Goal: Navigation & Orientation: Understand site structure

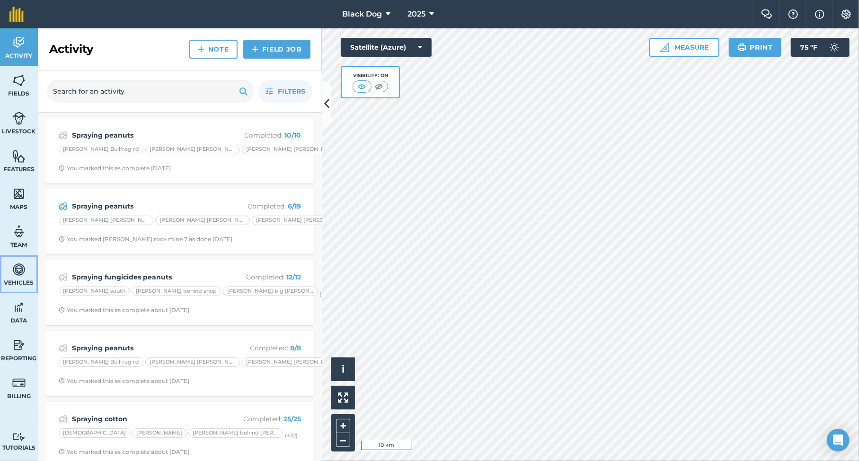
click at [17, 280] on span "Vehicles" at bounding box center [19, 283] width 38 height 8
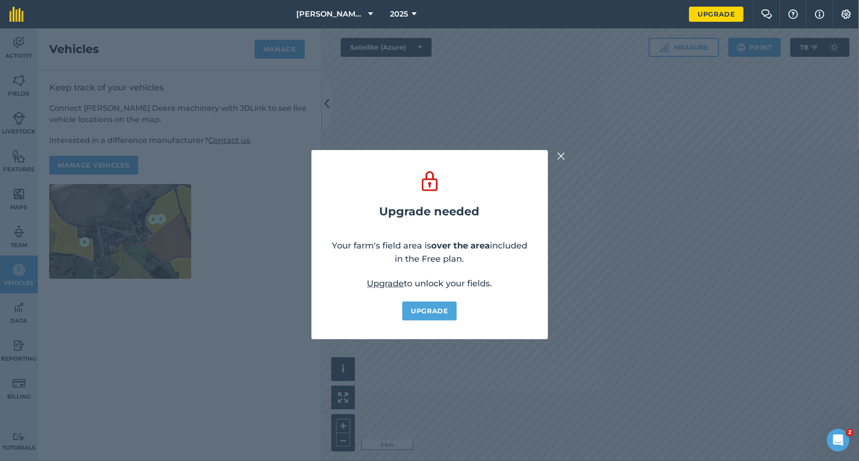
click at [564, 156] on img at bounding box center [561, 155] width 9 height 11
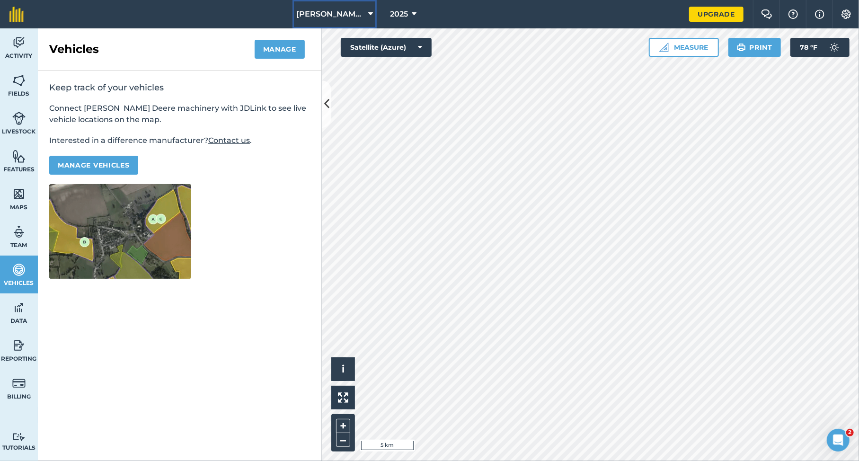
click at [341, 20] on button "[PERSON_NAME]/[PERSON_NAME] Farms" at bounding box center [334, 14] width 84 height 28
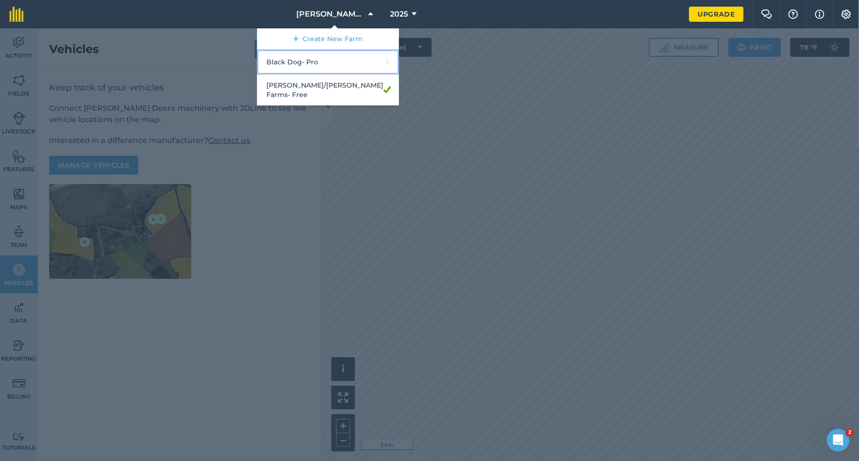
click at [338, 69] on link "Black Dog - Pro" at bounding box center [328, 62] width 142 height 25
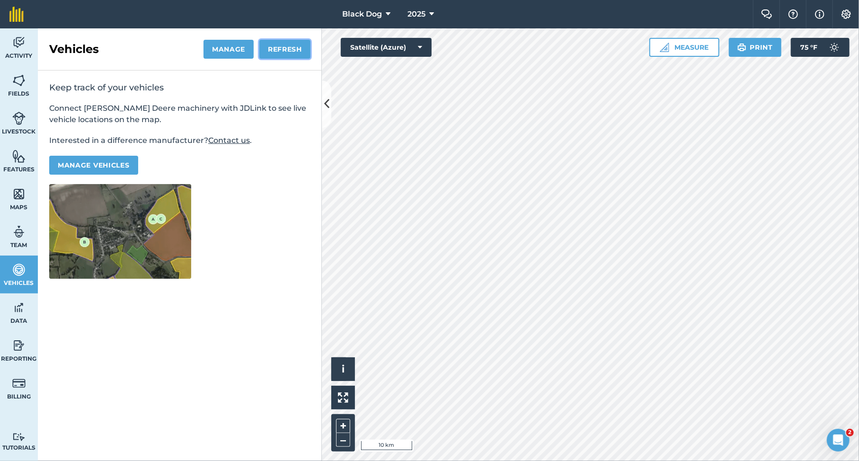
click at [289, 53] on button "Refresh" at bounding box center [284, 49] width 51 height 19
click at [226, 46] on button "Manage" at bounding box center [228, 49] width 50 height 19
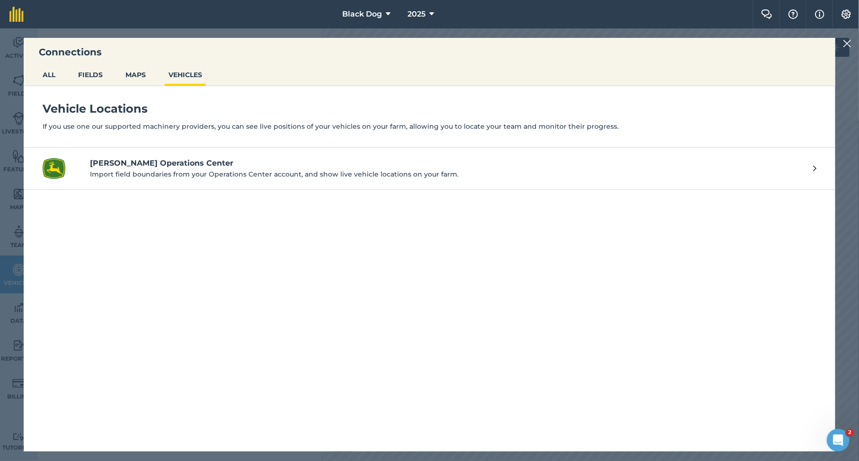
click at [309, 163] on h4 "[PERSON_NAME] Operations Center" at bounding box center [447, 163] width 714 height 11
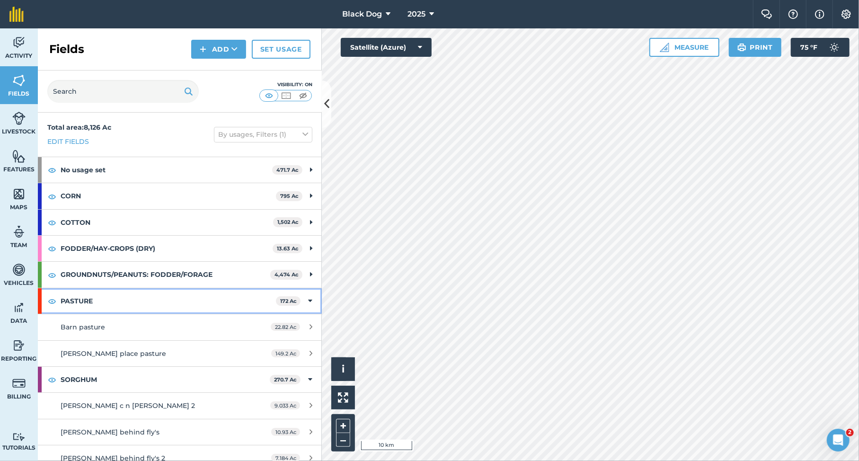
click at [69, 298] on strong "PASTURE" at bounding box center [168, 301] width 215 height 26
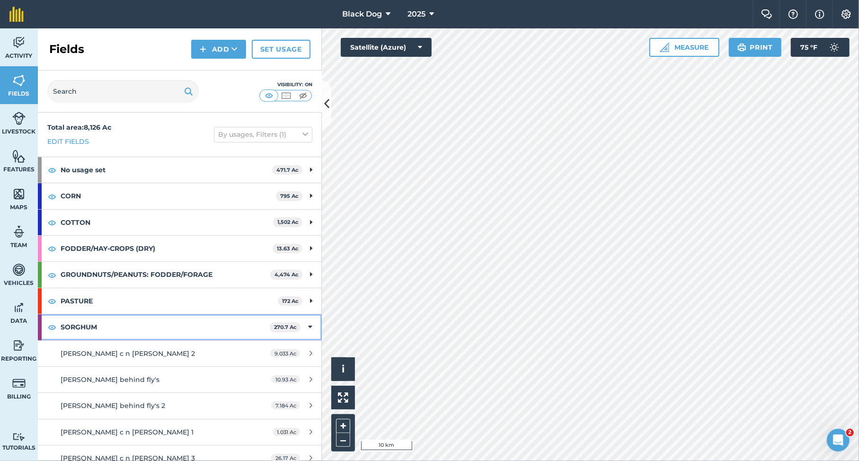
click at [78, 328] on strong "SORGHUM" at bounding box center [165, 327] width 209 height 26
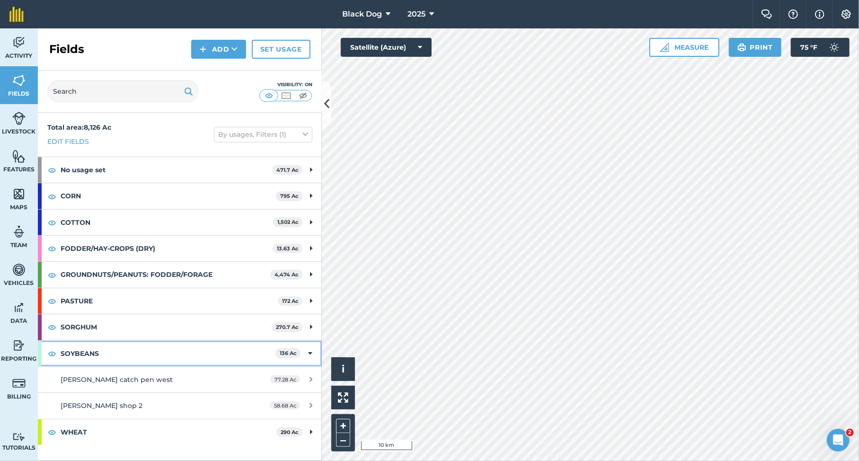
click at [74, 352] on strong "SOYBEANS" at bounding box center [168, 354] width 215 height 26
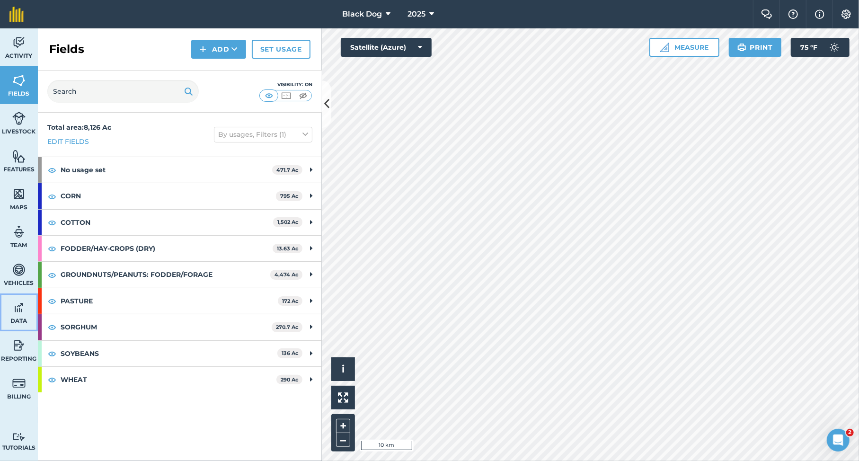
click at [12, 309] on link "Data" at bounding box center [19, 312] width 38 height 38
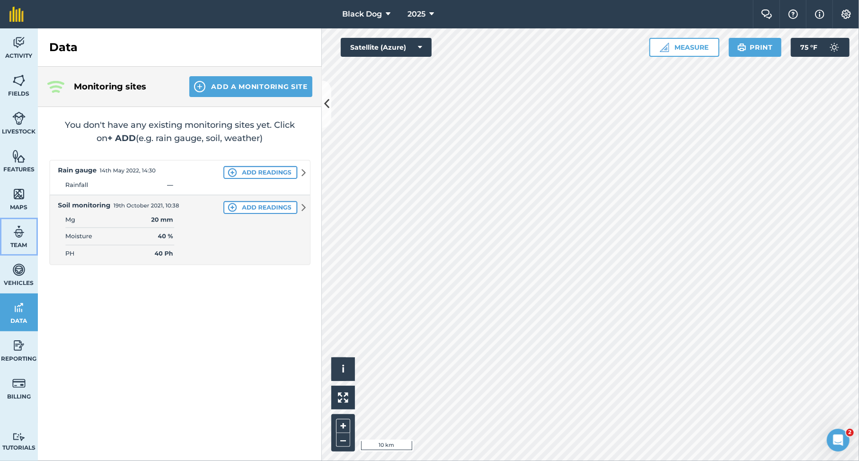
click at [14, 241] on span "Team" at bounding box center [19, 245] width 38 height 8
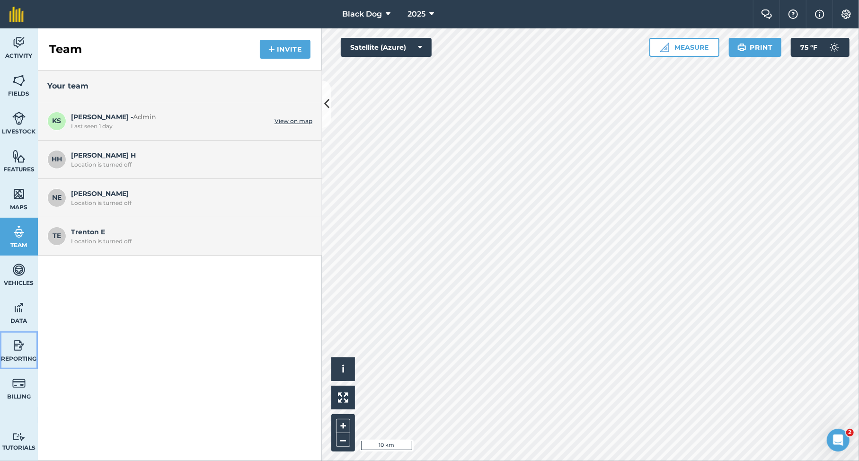
click at [9, 353] on link "Reporting" at bounding box center [19, 350] width 38 height 38
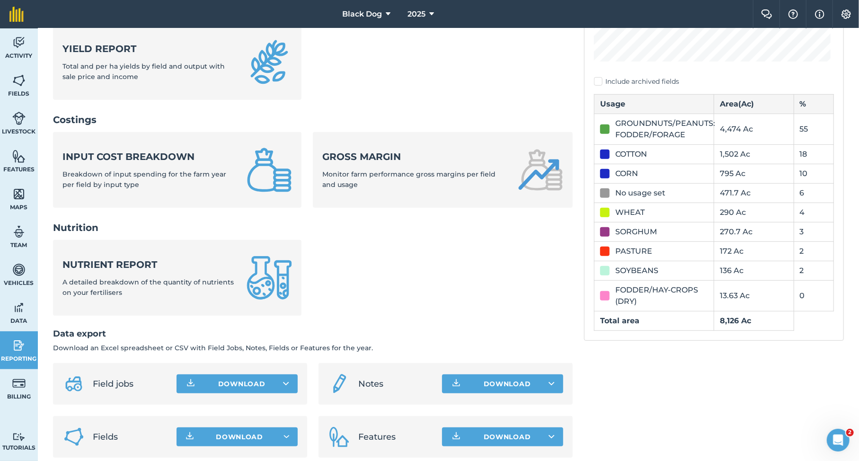
scroll to position [284, 0]
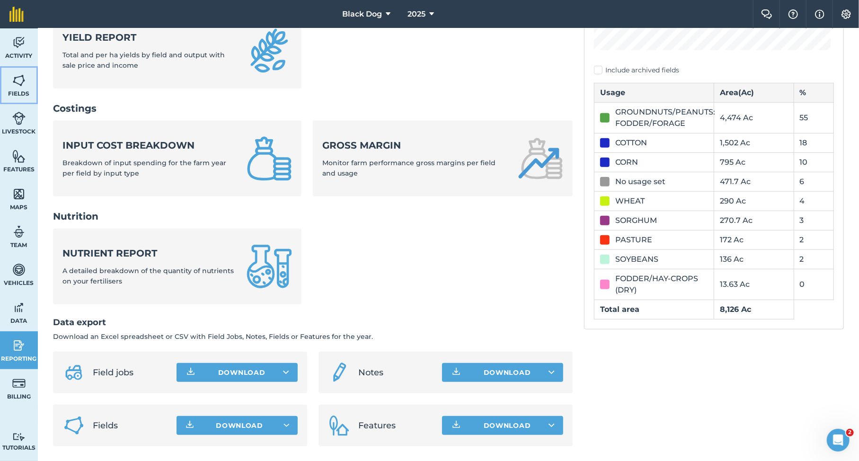
click at [21, 81] on img at bounding box center [18, 80] width 13 height 14
